Goal: Information Seeking & Learning: Learn about a topic

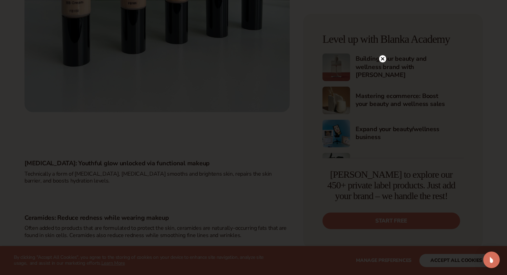
scroll to position [1031, 0]
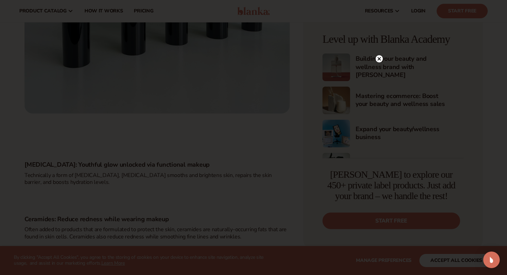
click at [384, 59] on div at bounding box center [253, 137] width 507 height 275
click at [381, 59] on circle at bounding box center [379, 58] width 7 height 7
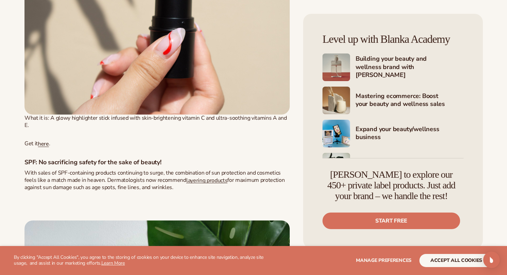
scroll to position [659, 0]
click at [47, 140] on link "here" at bounding box center [43, 144] width 11 height 8
click at [49, 139] on span "Get it here ." at bounding box center [37, 143] width 26 height 8
click at [46, 140] on link "here" at bounding box center [43, 144] width 11 height 8
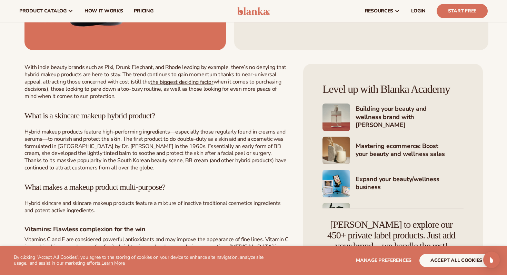
scroll to position [0, 0]
